Goal: Navigation & Orientation: Find specific page/section

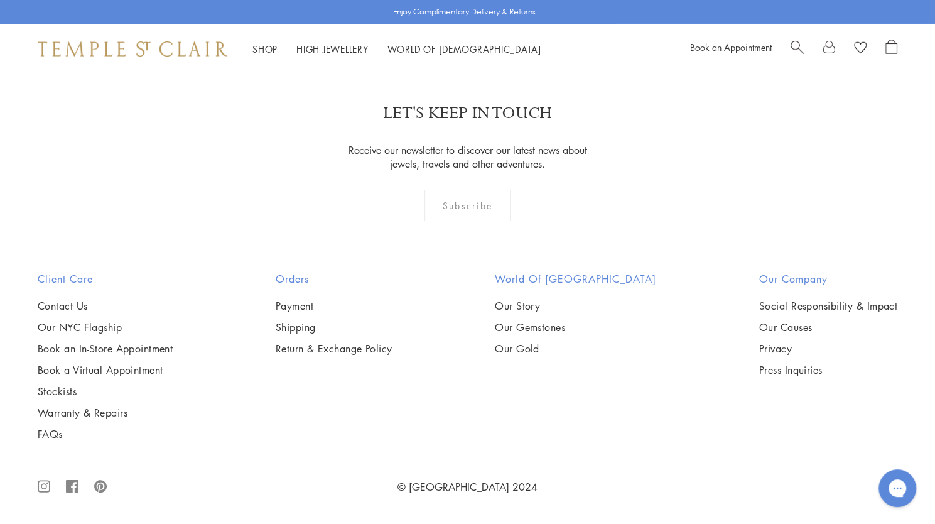
scroll to position [8211, 0]
click at [450, 19] on link "2" at bounding box center [447, 2] width 41 height 35
click at [509, 20] on link "3" at bounding box center [508, 3] width 41 height 35
